Goal: Answer question/provide support: Share knowledge or assist other users

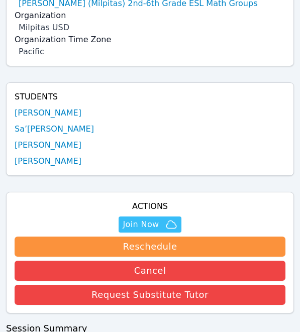
scroll to position [197, 0]
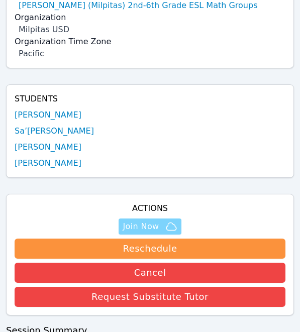
click at [154, 221] on span "Join Now" at bounding box center [141, 227] width 36 height 12
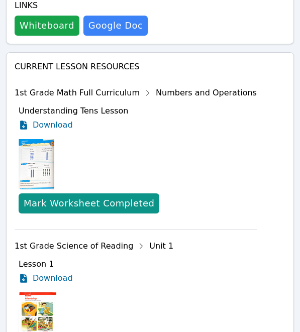
scroll to position [678, 0]
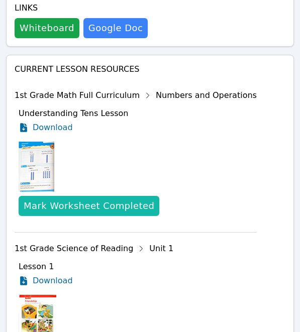
click at [109, 199] on div "Mark Worksheet Completed" at bounding box center [89, 206] width 131 height 14
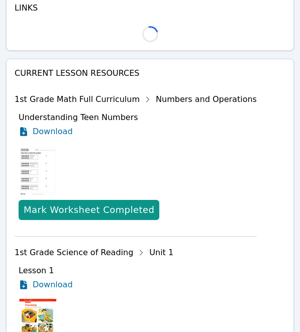
scroll to position [625, 0]
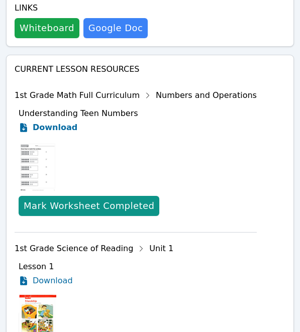
click at [58, 122] on span "Download" at bounding box center [55, 128] width 45 height 12
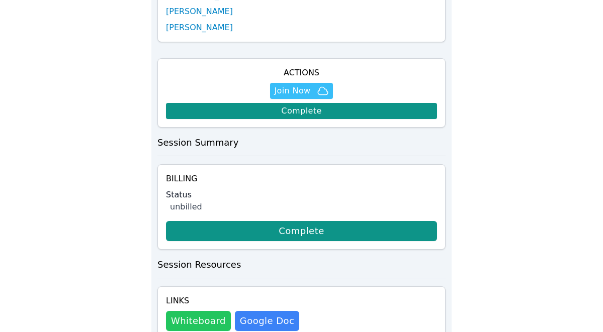
scroll to position [305, 0]
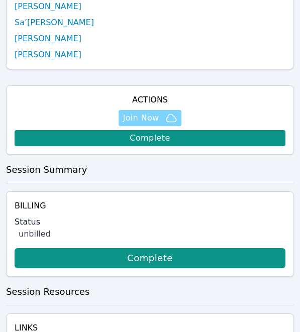
click at [144, 112] on span "Join Now" at bounding box center [141, 118] width 36 height 12
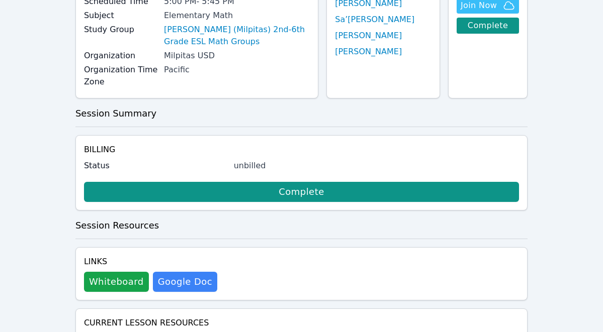
scroll to position [107, 0]
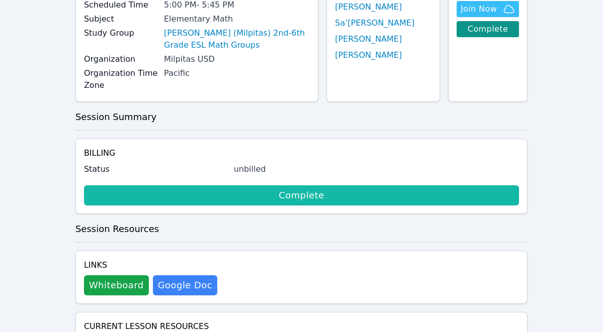
click at [289, 196] on link "Complete" at bounding box center [301, 195] width 435 height 20
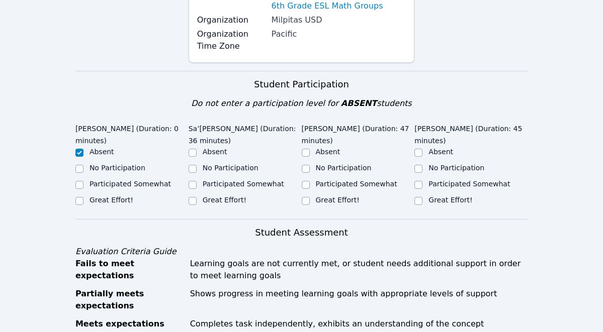
scroll to position [169, 0]
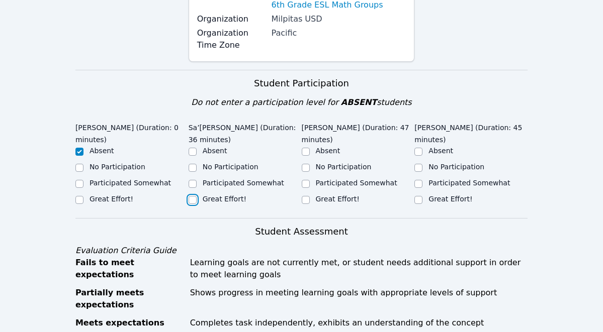
click at [189, 202] on input "Great Effort!" at bounding box center [192, 200] width 8 height 8
checkbox input "true"
click at [300, 184] on input "Participated Somewhat" at bounding box center [306, 184] width 8 height 8
checkbox input "true"
click at [300, 181] on input "Participated Somewhat" at bounding box center [418, 184] width 8 height 8
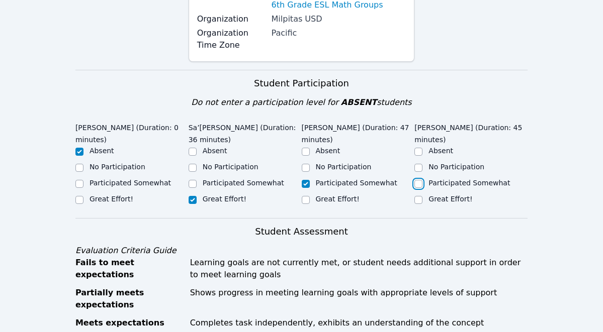
checkbox input "true"
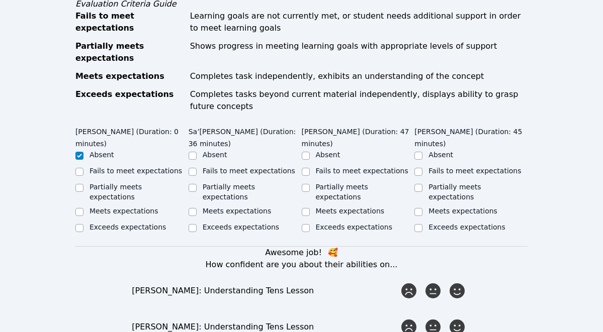
scroll to position [421, 0]
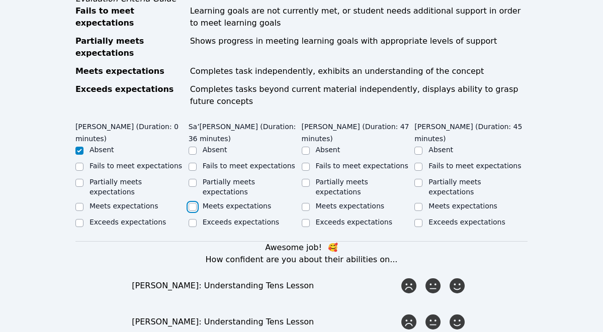
click at [191, 203] on input "Meets expectations" at bounding box center [192, 207] width 8 height 8
checkbox input "true"
click at [300, 179] on input "Partially meets expectations" at bounding box center [306, 183] width 8 height 8
checkbox input "true"
click at [300, 179] on input "Partially meets expectations" at bounding box center [418, 183] width 8 height 8
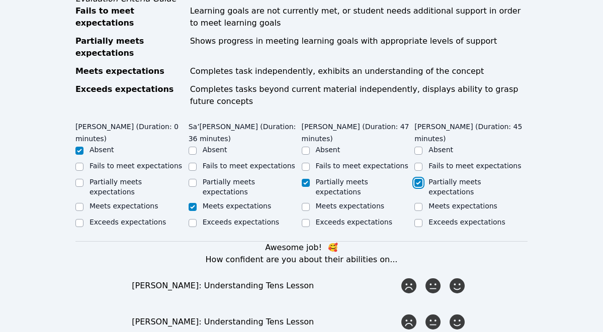
checkbox input "true"
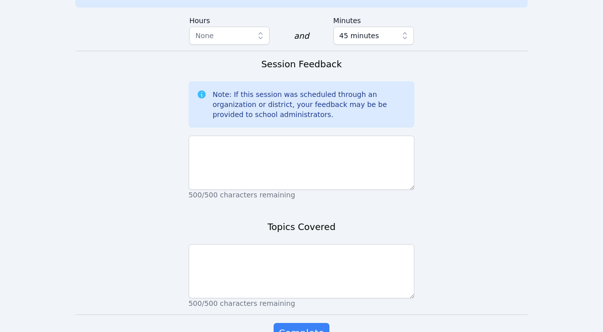
scroll to position [905, 0]
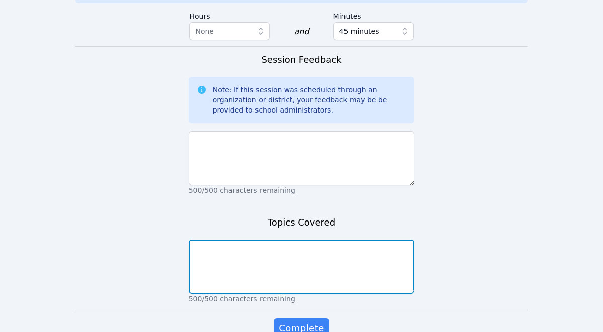
click at [300, 249] on textarea at bounding box center [301, 267] width 226 height 54
type textarea "Day One Get To know Understanding tens"
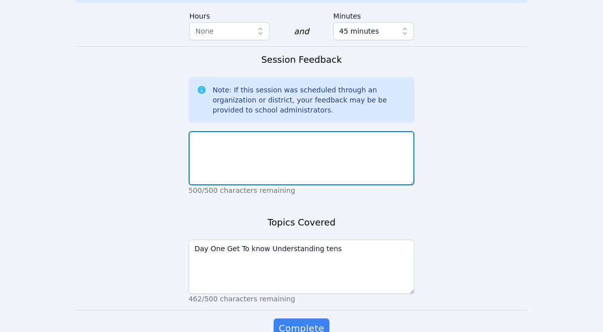
click at [300, 135] on textarea at bounding box center [301, 158] width 226 height 54
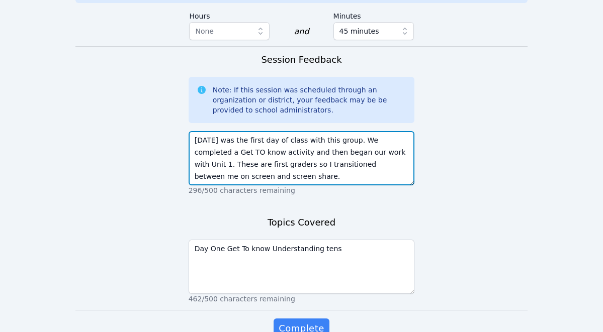
scroll to position [930, 0]
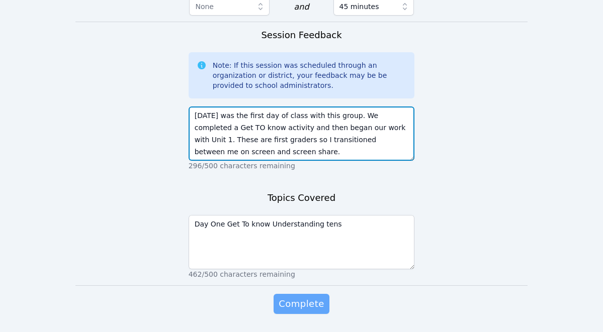
type textarea "Today was the first day of class with this group. We completed a Get TO know ac…"
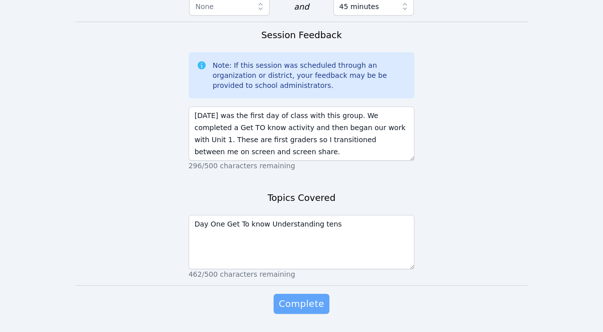
click at [300, 297] on span "Complete" at bounding box center [300, 304] width 45 height 14
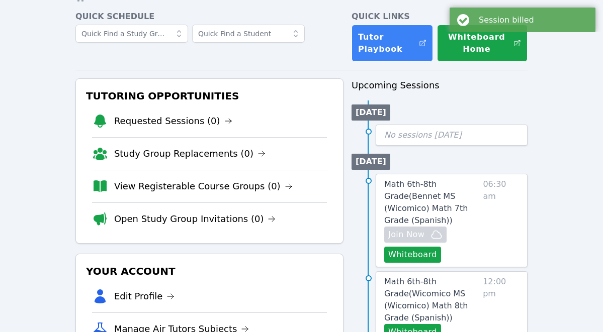
scroll to position [42, 0]
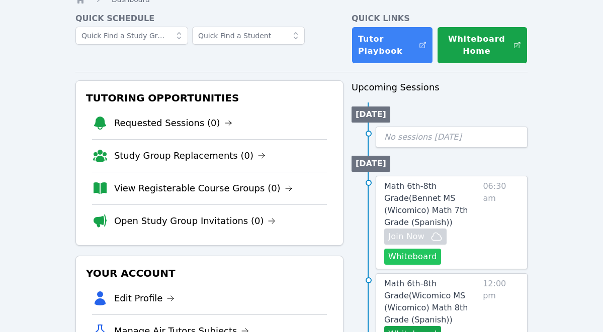
click at [300, 249] on button "Whiteboard" at bounding box center [412, 257] width 57 height 16
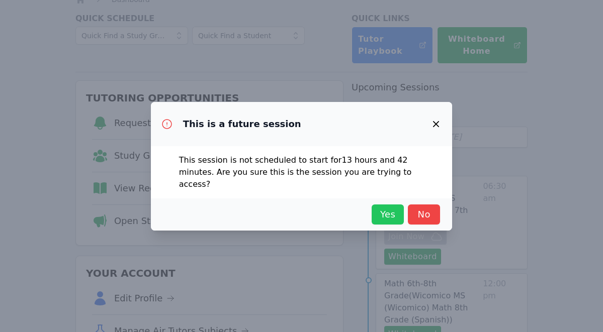
click at [300, 208] on span "Yes" at bounding box center [387, 215] width 22 height 14
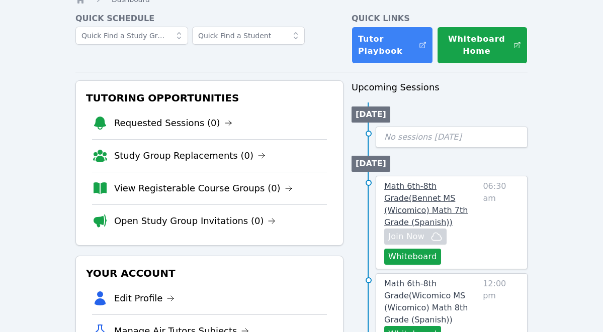
click at [300, 211] on span "Math 6th-8th Grade ( Bennet MS (Wicomico) Math 7th Grade (Spanish) )" at bounding box center [425, 204] width 83 height 46
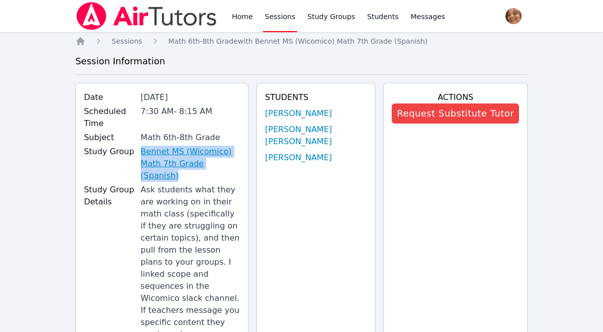
drag, startPoint x: 143, startPoint y: 136, endPoint x: 219, endPoint y: 150, distance: 77.2
click at [219, 150] on div "Study Group Bennet MS (Wicomico) Math 7th Grade (Spanish)" at bounding box center [162, 165] width 156 height 38
copy div "Bennet MS (Wicomico) Math 7th Grade (Spanish)"
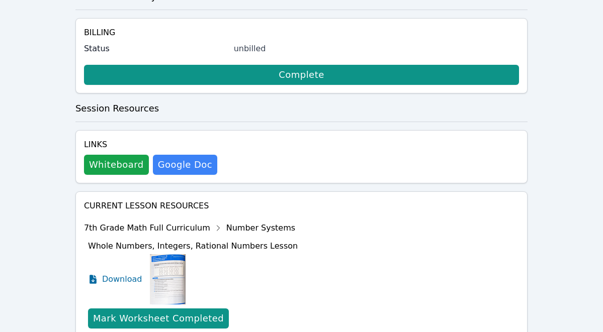
scroll to position [455, 0]
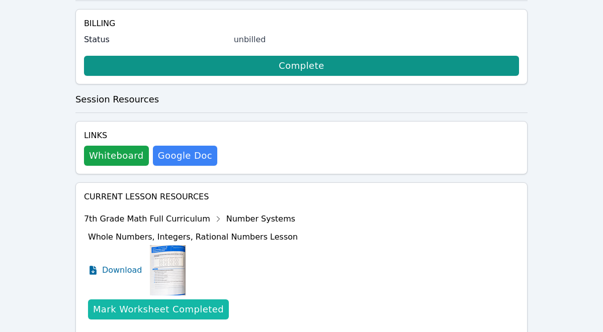
click at [179, 303] on div "Mark Worksheet Completed" at bounding box center [158, 310] width 131 height 14
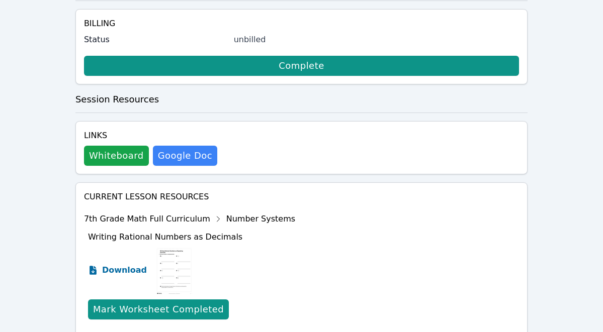
click at [95, 266] on icon at bounding box center [92, 270] width 7 height 9
click at [117, 264] on span "Download" at bounding box center [124, 270] width 45 height 12
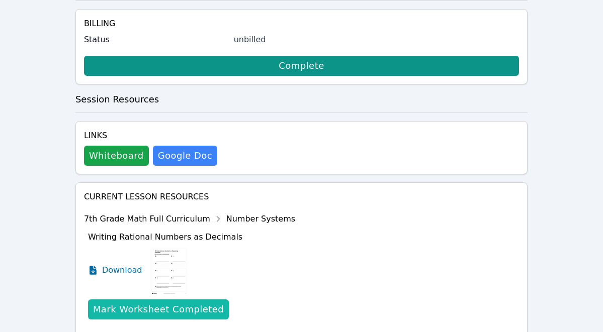
click at [152, 303] on div "Mark Worksheet Completed" at bounding box center [158, 310] width 131 height 14
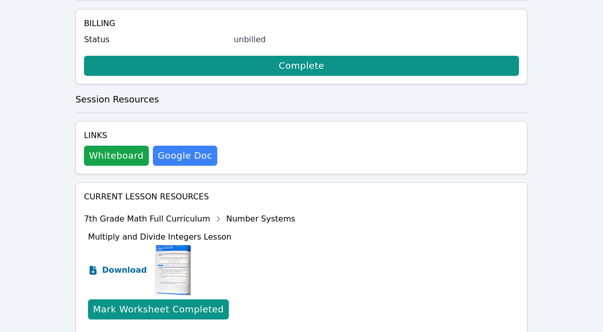
click at [128, 264] on span "Download" at bounding box center [124, 270] width 45 height 12
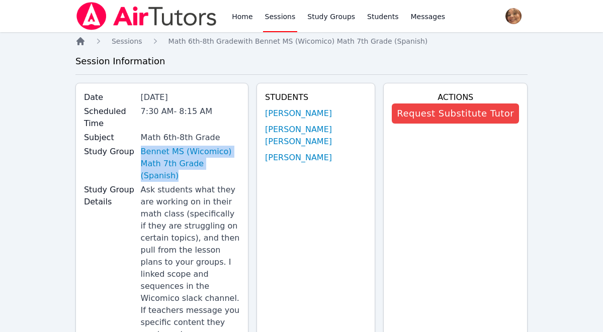
click at [83, 39] on icon "Breadcrumb" at bounding box center [80, 41] width 10 height 10
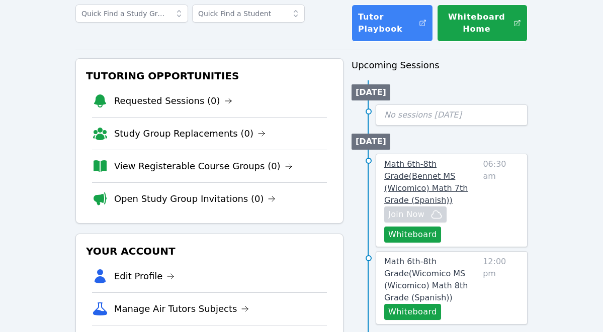
scroll to position [103, 0]
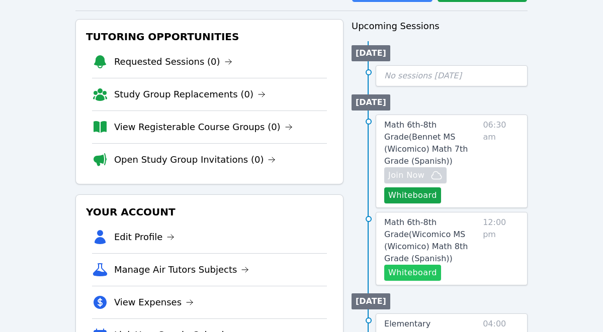
click at [300, 265] on button "Whiteboard" at bounding box center [412, 273] width 57 height 16
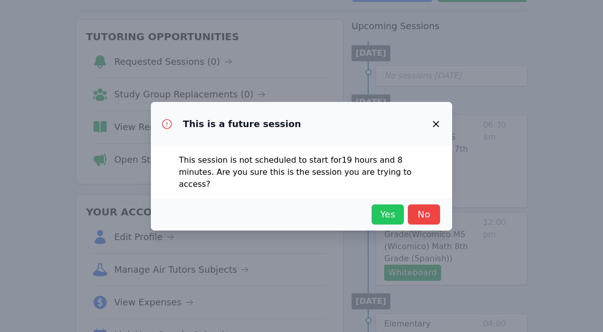
click at [300, 209] on span "Yes" at bounding box center [387, 215] width 22 height 14
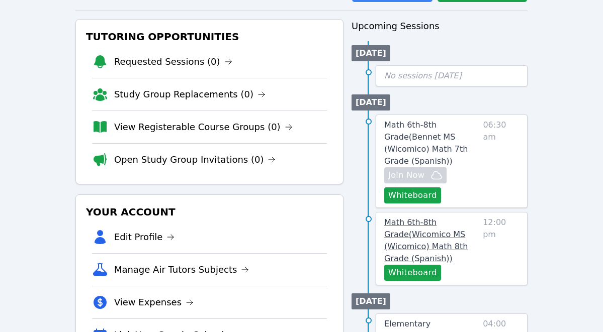
click at [300, 218] on span "Math 6th-8th Grade ( Wicomico MS (Wicomico) Math 8th Grade (Spanish) )" at bounding box center [425, 241] width 83 height 46
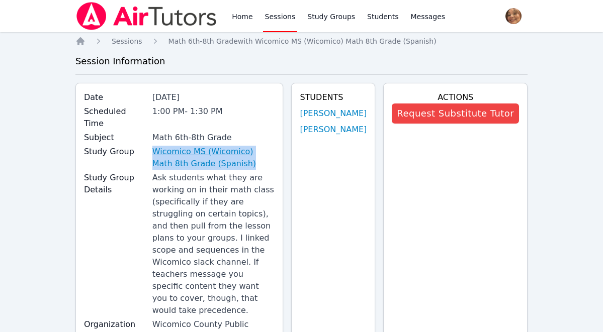
drag, startPoint x: 138, startPoint y: 155, endPoint x: 234, endPoint y: 164, distance: 97.0
click at [234, 164] on div "Study Group Wicomico MS (Wicomico) Math 8th Grade (Spanish)" at bounding box center [179, 159] width 191 height 26
copy div "Wicomico MS (Wicomico) Math 8th Grade (Spanish)"
click at [79, 42] on icon "Breadcrumb" at bounding box center [80, 41] width 8 height 8
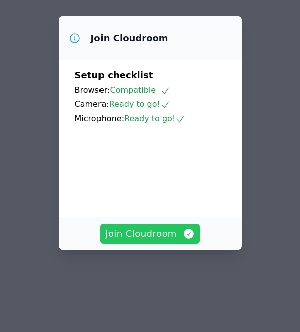
click at [149, 227] on span "Join Cloudroom" at bounding box center [150, 234] width 90 height 14
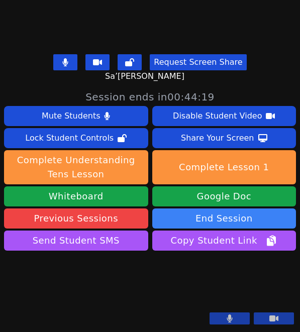
scroll to position [335, 0]
click at [155, 326] on video at bounding box center [79, 290] width 151 height 75
click at [228, 324] on button at bounding box center [230, 319] width 40 height 12
click at [229, 316] on icon at bounding box center [230, 319] width 10 height 8
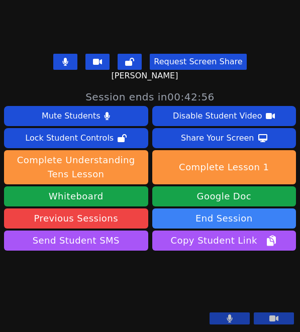
click at [228, 319] on icon at bounding box center [230, 319] width 6 height 8
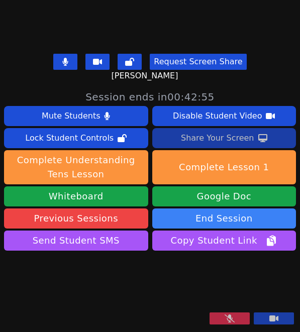
click at [261, 128] on button "Share Your Screen" at bounding box center [224, 138] width 144 height 20
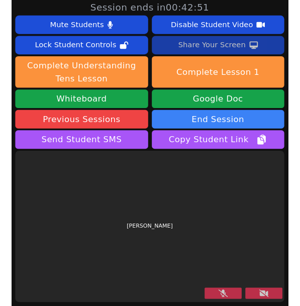
scroll to position [179, 0]
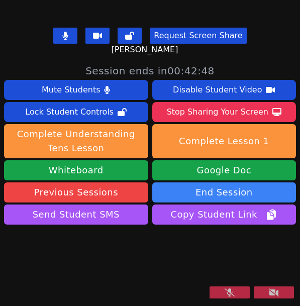
click at [236, 292] on button at bounding box center [230, 292] width 40 height 12
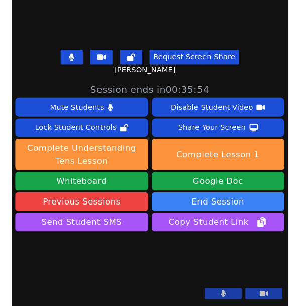
scroll to position [258, 0]
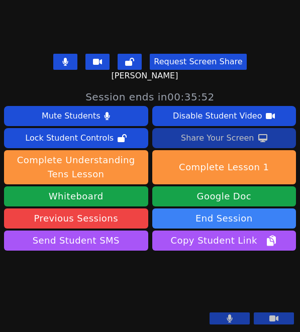
click at [197, 130] on div "Share Your Screen" at bounding box center [217, 138] width 73 height 16
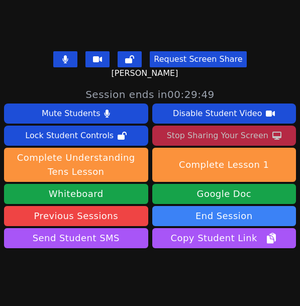
scroll to position [203, 0]
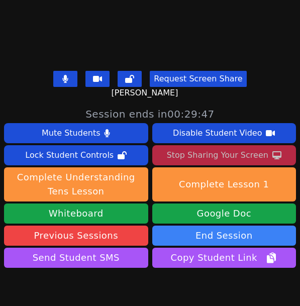
click at [229, 152] on div "Stop Sharing Your Screen" at bounding box center [218, 155] width 102 height 16
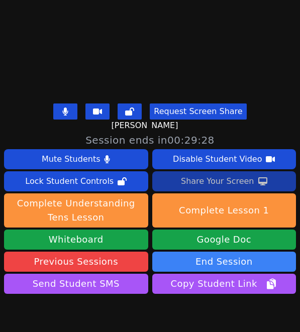
click at [201, 186] on div "Share Your Screen" at bounding box center [217, 181] width 73 height 16
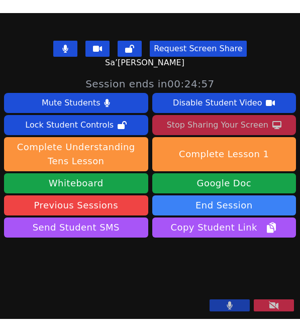
scroll to position [335, 0]
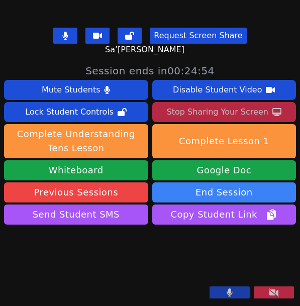
click at [233, 104] on div "Stop Sharing Your Screen" at bounding box center [218, 112] width 102 height 16
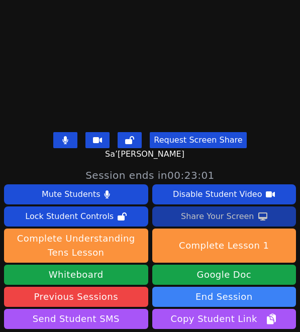
scroll to position [173, 0]
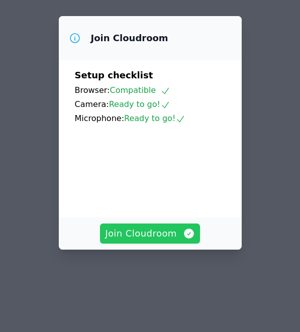
click at [158, 231] on span "Join Cloudroom" at bounding box center [150, 234] width 90 height 14
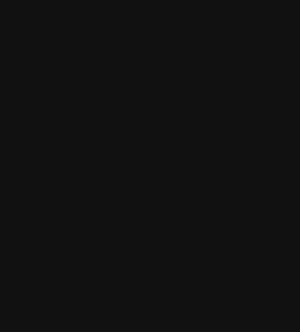
click at [176, 257] on main at bounding box center [150, 166] width 300 height 332
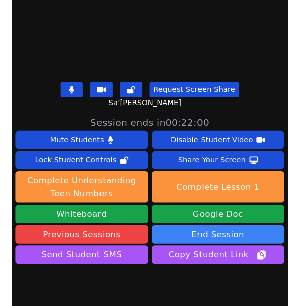
scroll to position [212, 0]
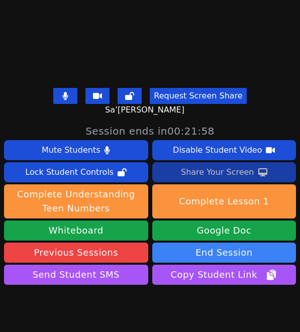
click at [199, 174] on div "Share Your Screen" at bounding box center [217, 172] width 73 height 16
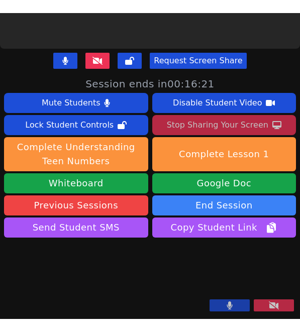
scroll to position [167, 0]
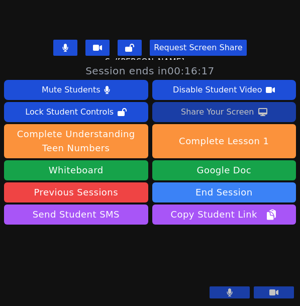
click at [231, 104] on div "Share Your Screen" at bounding box center [217, 112] width 73 height 16
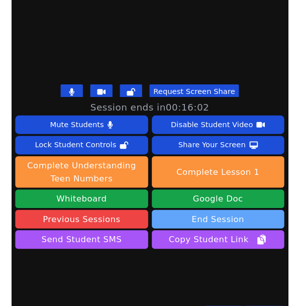
scroll to position [221, 0]
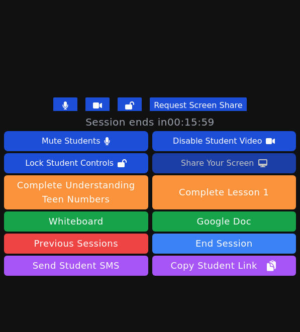
click at [233, 164] on div "Share Your Screen" at bounding box center [217, 163] width 73 height 16
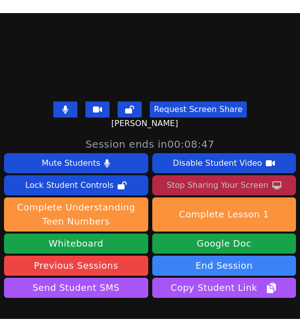
scroll to position [184, 0]
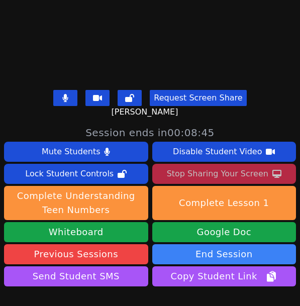
click at [209, 179] on div "Stop Sharing Your Screen" at bounding box center [218, 174] width 102 height 16
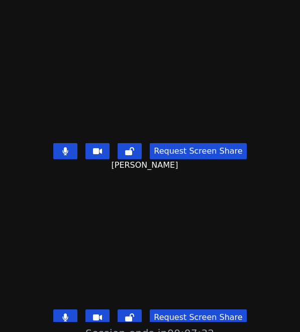
scroll to position [0, 0]
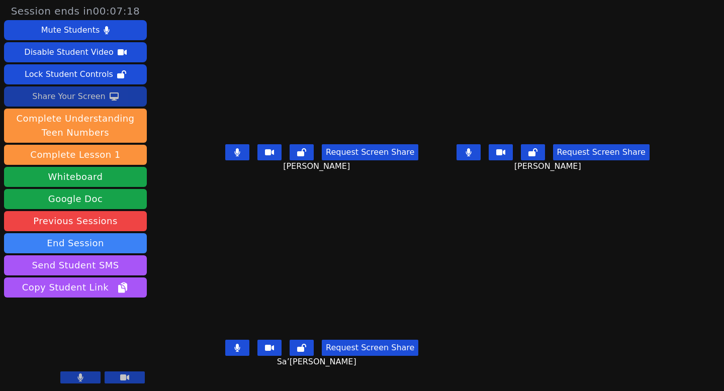
click at [90, 89] on div "Share Your Screen" at bounding box center [68, 96] width 73 height 16
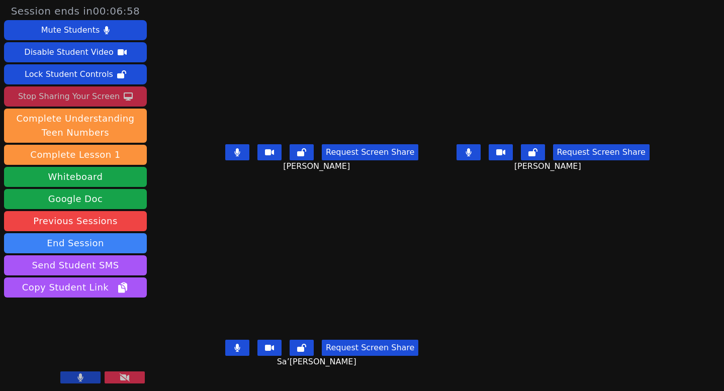
click at [96, 98] on div "Stop Sharing Your Screen" at bounding box center [69, 96] width 102 height 16
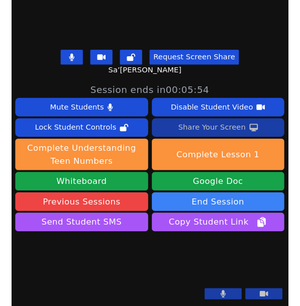
scroll to position [264, 0]
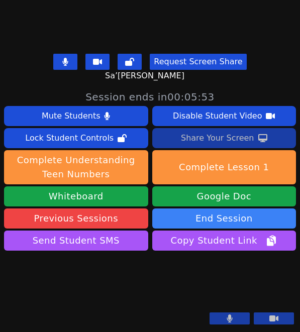
click at [209, 130] on div "Share Your Screen" at bounding box center [217, 138] width 73 height 16
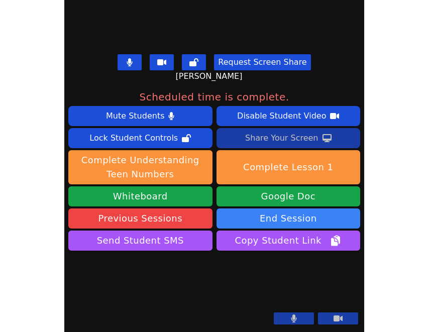
scroll to position [330, 0]
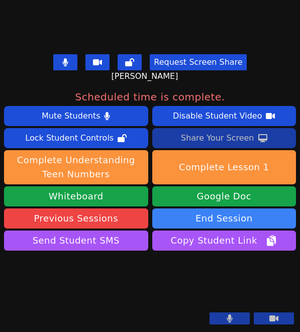
click at [235, 130] on div "Share Your Screen" at bounding box center [217, 138] width 73 height 16
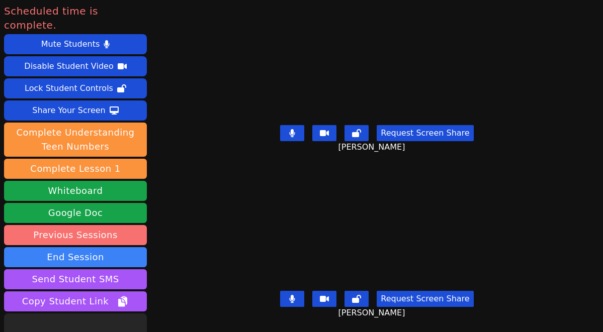
scroll to position [52, 0]
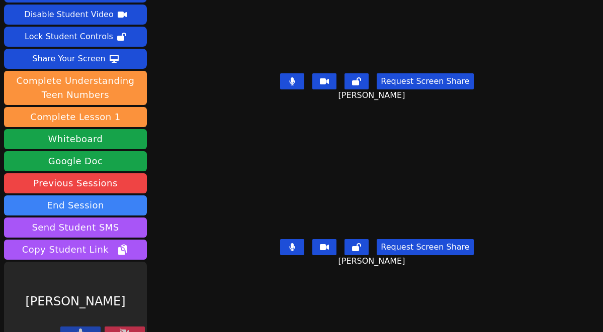
click at [118, 327] on button at bounding box center [125, 333] width 40 height 12
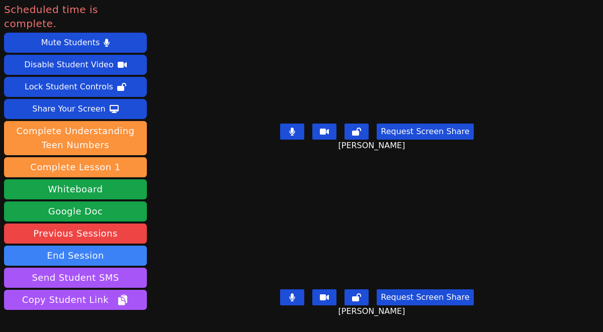
scroll to position [0, 0]
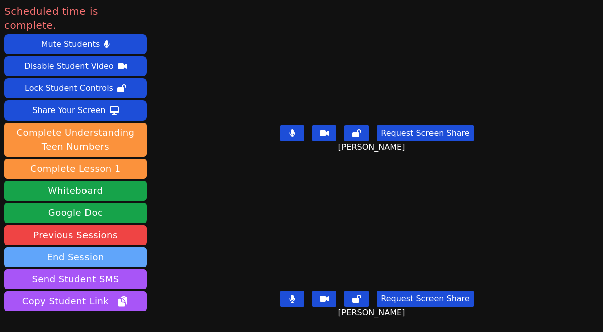
click at [110, 247] on button "End Session" at bounding box center [75, 257] width 143 height 20
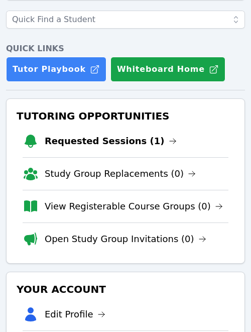
scroll to position [99, 0]
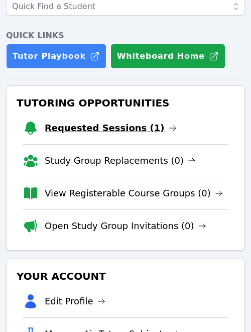
click at [100, 130] on link "Requested Sessions (1)" at bounding box center [111, 128] width 132 height 14
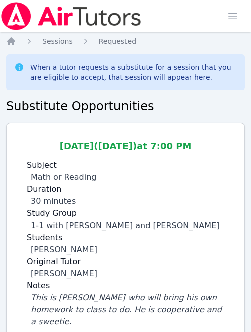
scroll to position [25, 0]
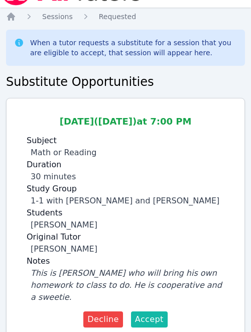
click at [154, 312] on button "Accept" at bounding box center [149, 320] width 37 height 16
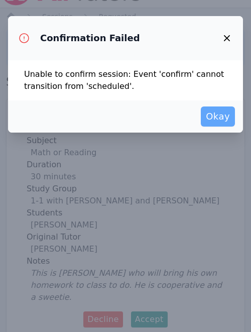
click at [216, 117] on span "Okay" at bounding box center [218, 117] width 24 height 14
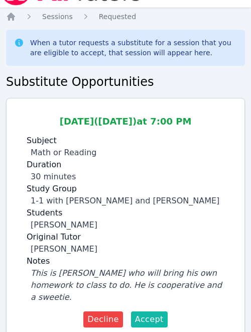
click at [147, 314] on span "Accept" at bounding box center [149, 320] width 29 height 12
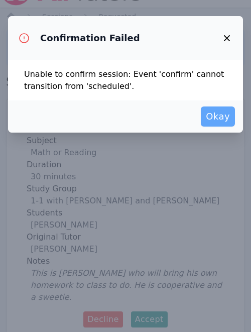
click at [227, 108] on button "Okay" at bounding box center [218, 117] width 34 height 20
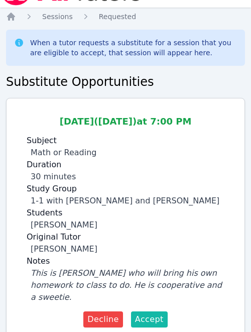
click at [151, 314] on span "Accept" at bounding box center [149, 320] width 29 height 12
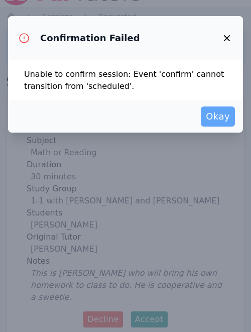
click at [216, 116] on span "Okay" at bounding box center [218, 117] width 24 height 14
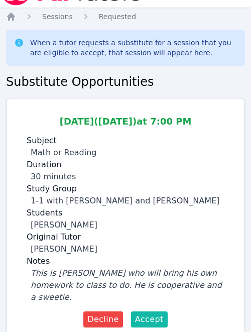
click at [146, 314] on span "Accept" at bounding box center [149, 320] width 29 height 12
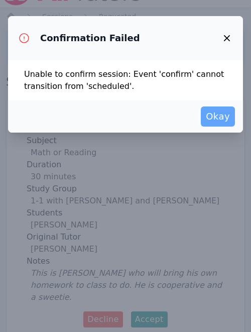
click at [212, 112] on span "Okay" at bounding box center [218, 117] width 24 height 14
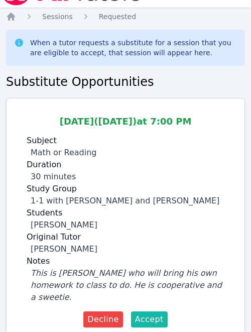
click at [144, 314] on span "Accept" at bounding box center [149, 320] width 29 height 12
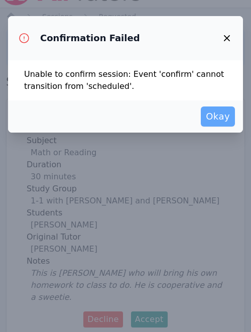
click at [213, 119] on span "Okay" at bounding box center [218, 117] width 24 height 14
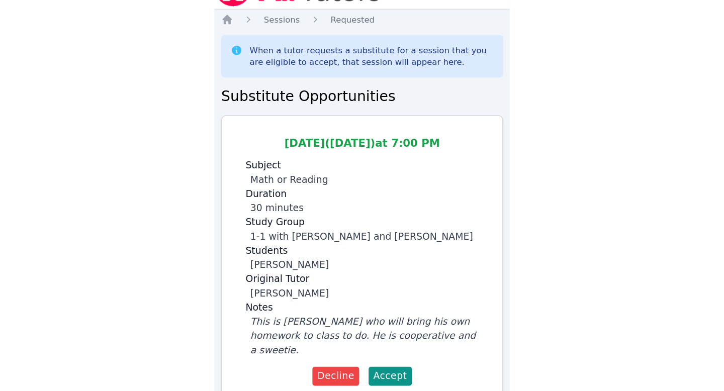
scroll to position [0, 0]
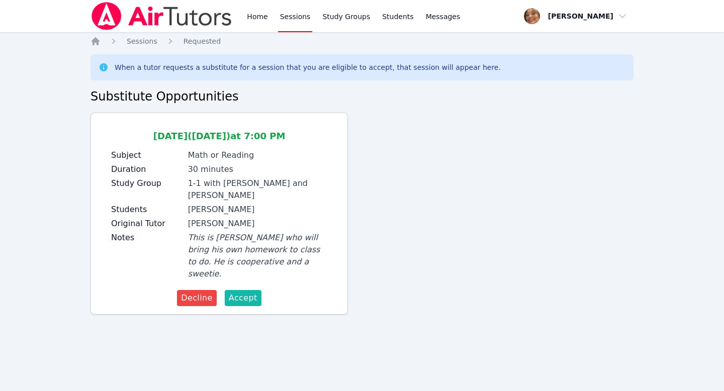
click at [235, 292] on span "Accept" at bounding box center [243, 298] width 29 height 12
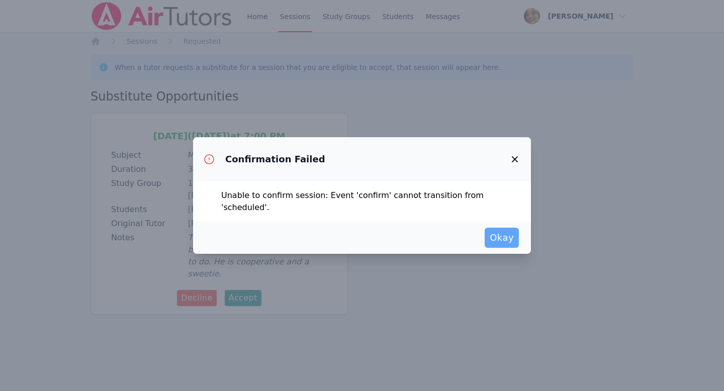
click at [251, 236] on span "Okay" at bounding box center [502, 238] width 24 height 14
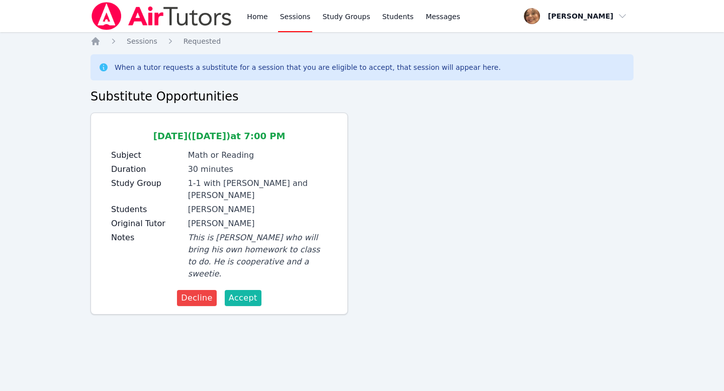
click at [249, 292] on span "Accept" at bounding box center [243, 298] width 29 height 12
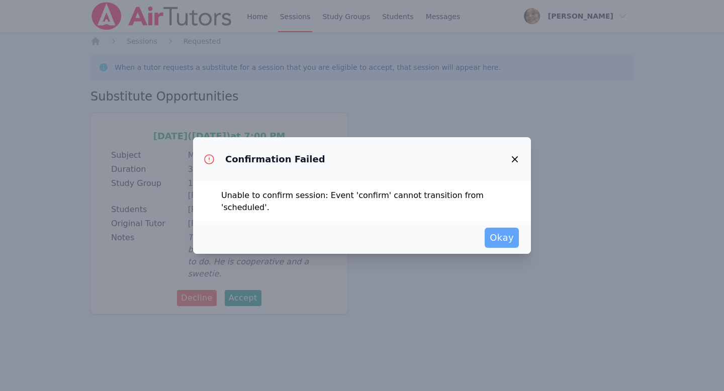
click at [251, 236] on span "Okay" at bounding box center [502, 238] width 24 height 14
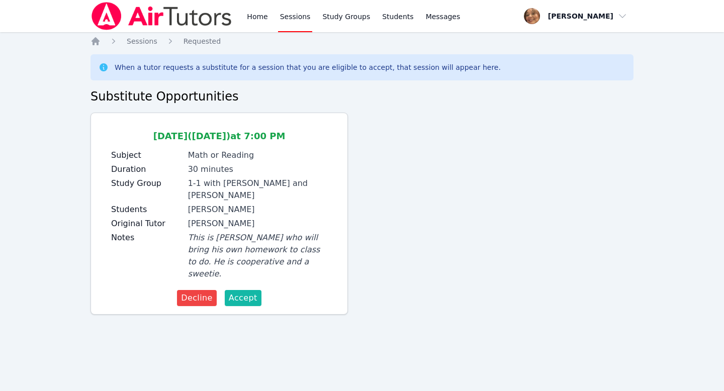
click at [246, 292] on span "Accept" at bounding box center [243, 298] width 29 height 12
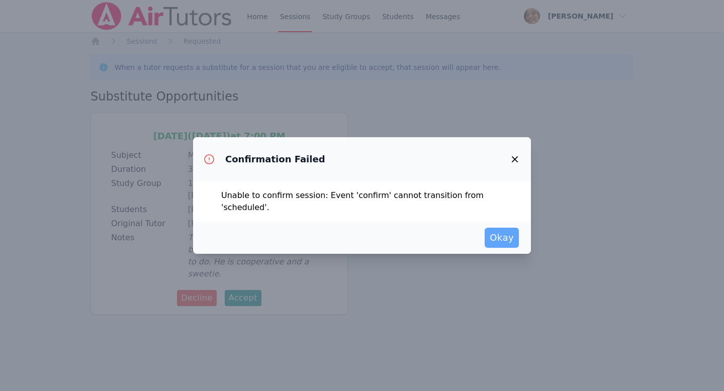
click at [251, 237] on span "Okay" at bounding box center [502, 238] width 24 height 14
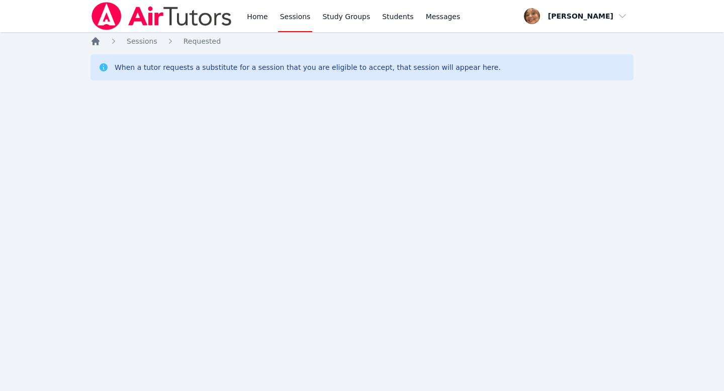
click at [91, 37] on icon "Breadcrumb" at bounding box center [95, 41] width 10 height 10
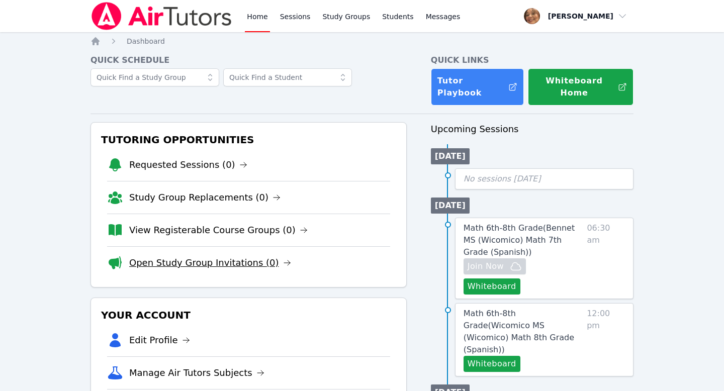
click at [208, 256] on link "Open Study Group Invitations (0)" at bounding box center [210, 263] width 162 height 14
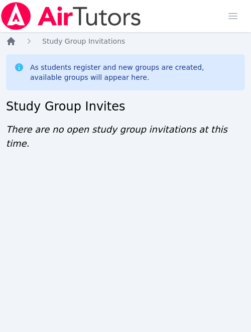
click at [12, 40] on icon "Breadcrumb" at bounding box center [11, 41] width 8 height 8
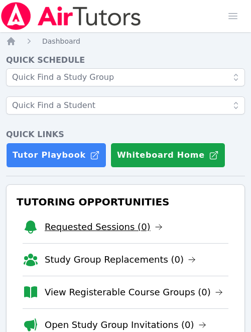
click at [95, 229] on link "Requested Sessions (0)" at bounding box center [104, 227] width 118 height 14
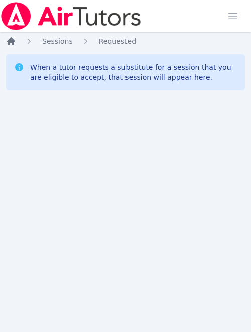
click at [10, 42] on icon "Breadcrumb" at bounding box center [11, 41] width 8 height 8
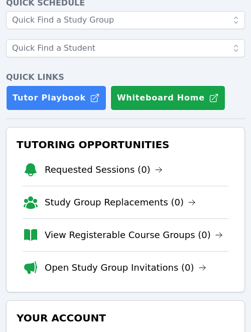
scroll to position [57, 0]
